Goal: Task Accomplishment & Management: Manage account settings

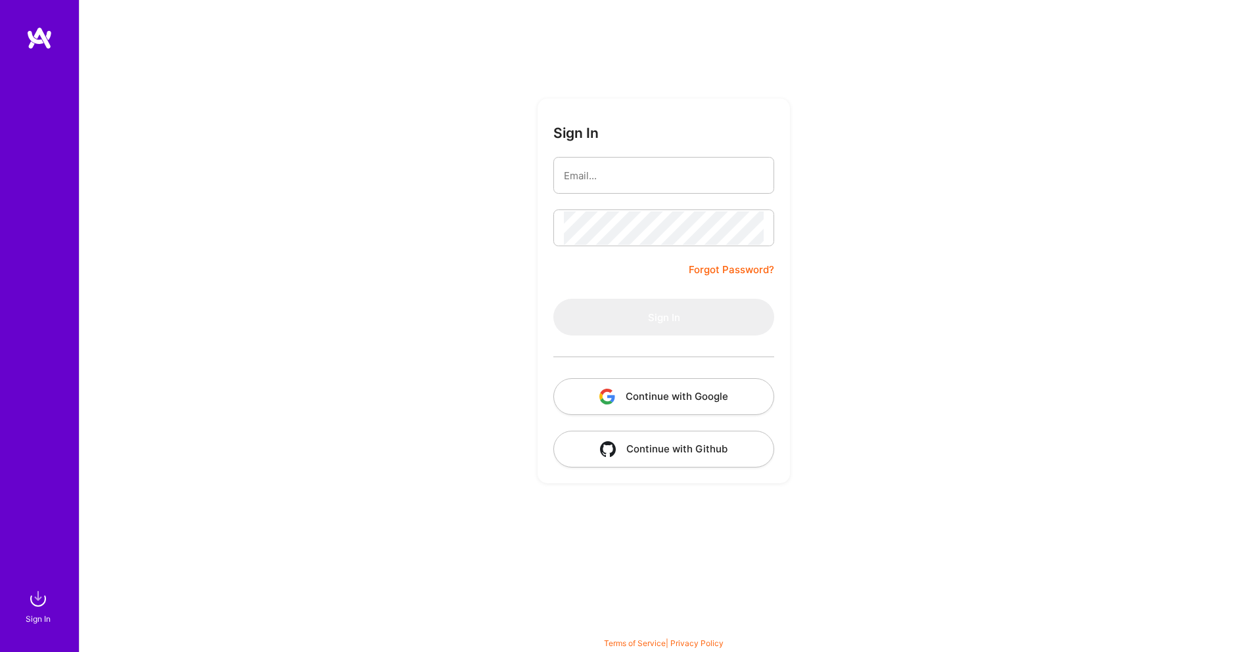
type input "[EMAIL_ADDRESS][DOMAIN_NAME]"
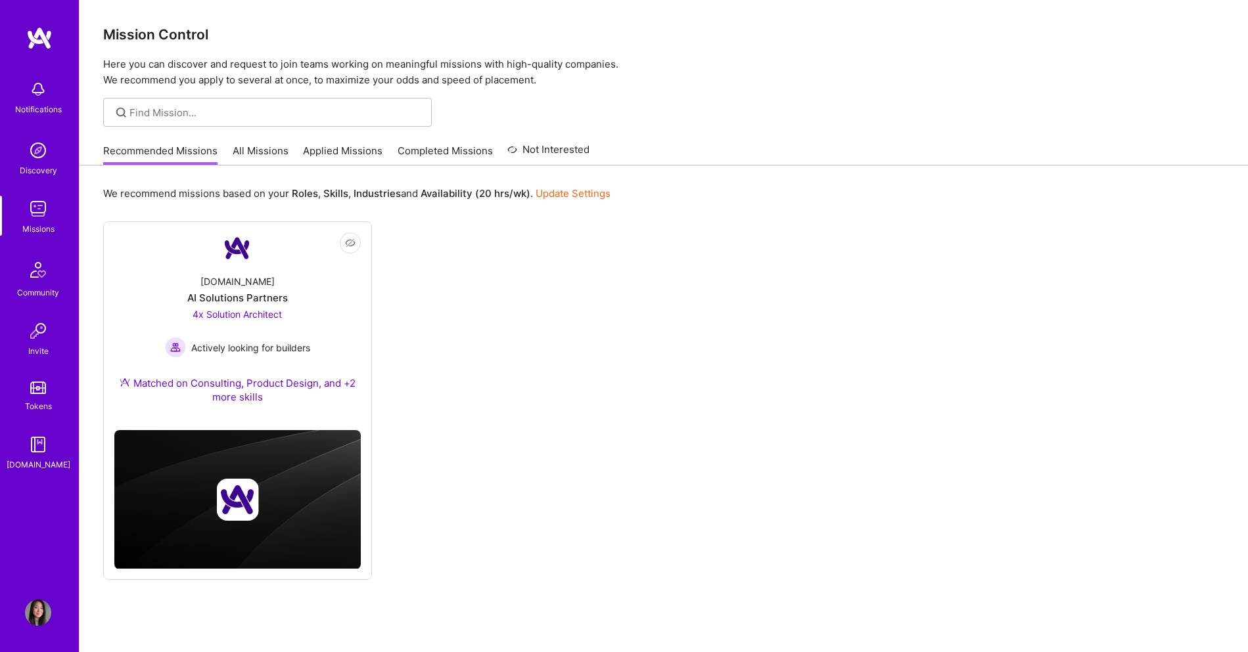
click at [336, 156] on link "Applied Missions" at bounding box center [342, 155] width 79 height 22
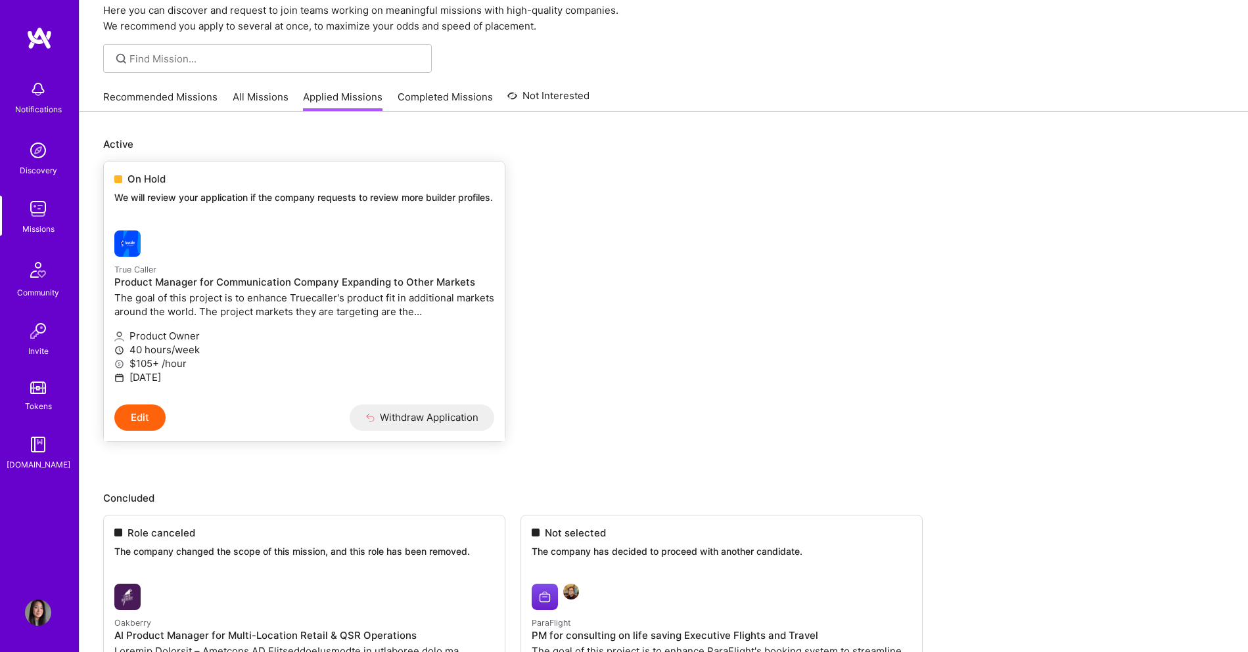
scroll to position [55, 0]
click at [42, 611] on img at bounding box center [38, 613] width 26 height 26
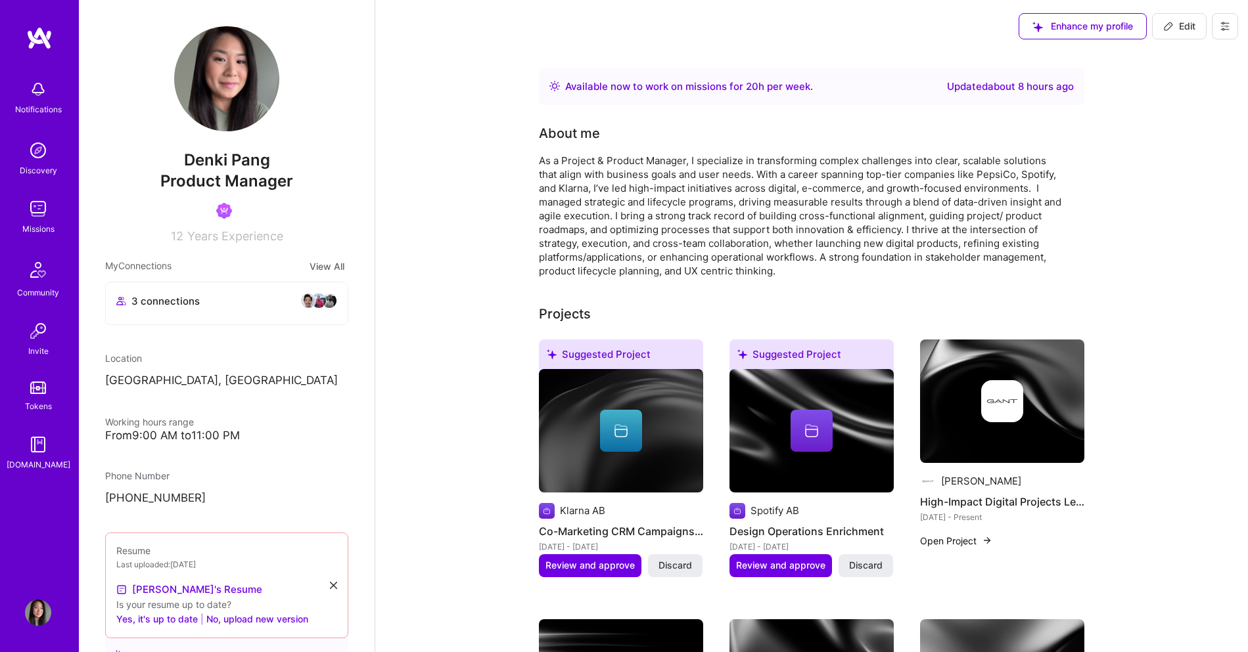
click at [1169, 28] on icon at bounding box center [1168, 26] width 8 height 8
select select "SE"
select select "Right Now"
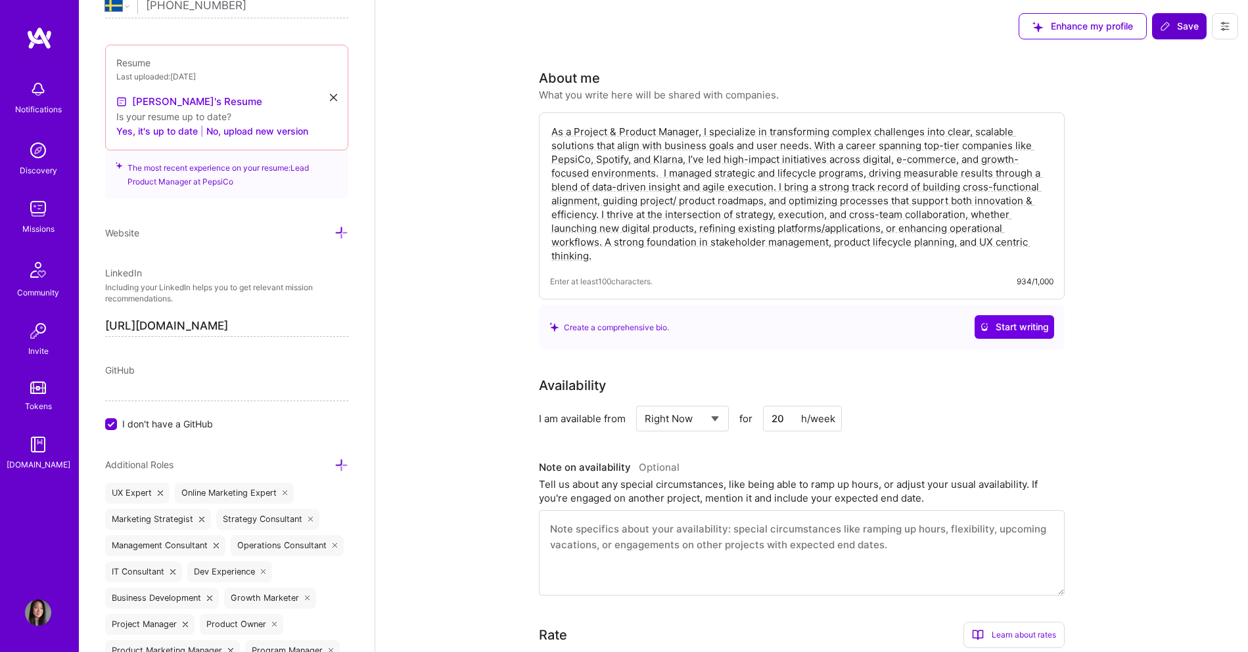
click at [40, 203] on img at bounding box center [38, 209] width 26 height 26
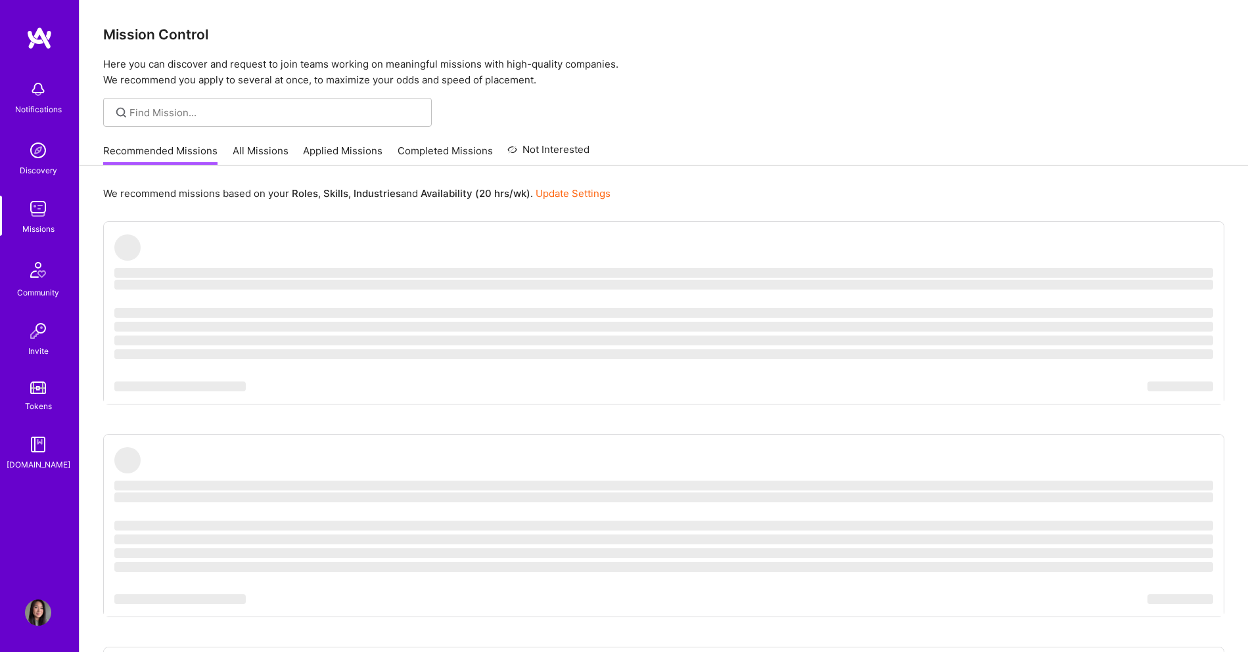
click at [269, 148] on link "All Missions" at bounding box center [261, 155] width 56 height 22
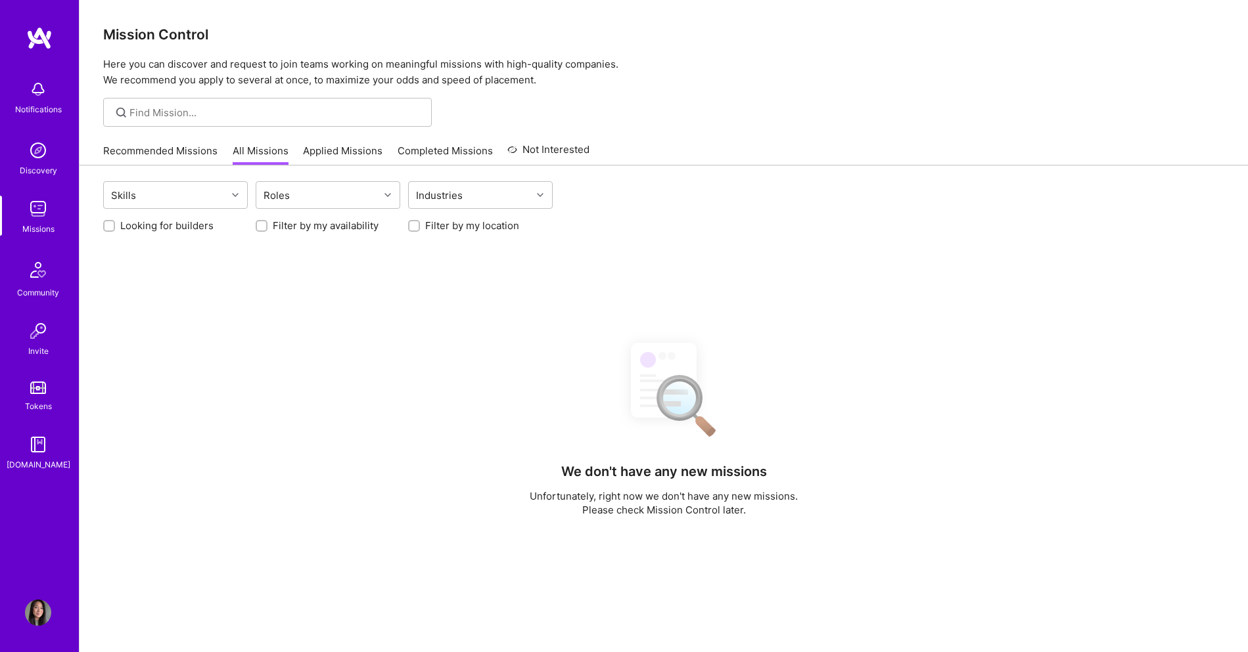
click at [320, 154] on link "Applied Missions" at bounding box center [342, 155] width 79 height 22
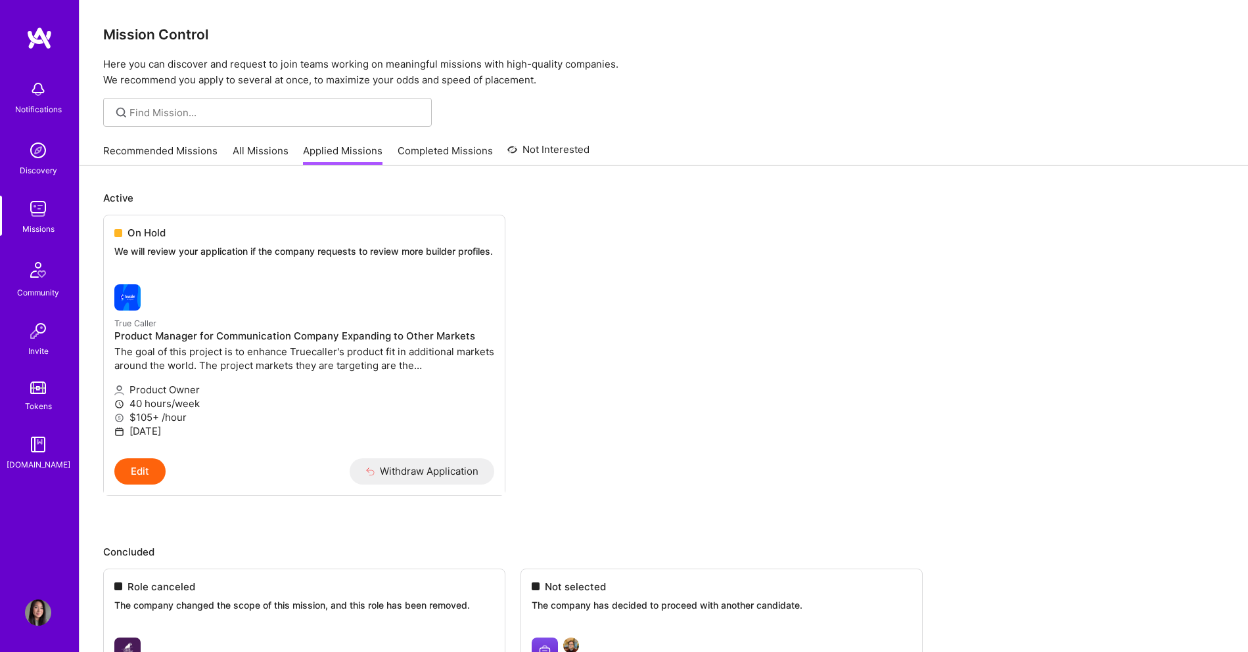
click at [200, 154] on link "Recommended Missions" at bounding box center [160, 155] width 114 height 22
